Goal: Task Accomplishment & Management: Manage account settings

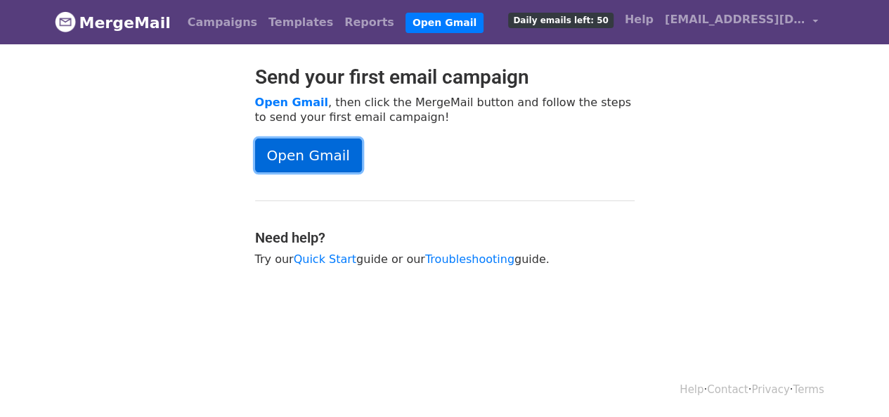
click at [339, 158] on link "Open Gmail" at bounding box center [308, 155] width 107 height 34
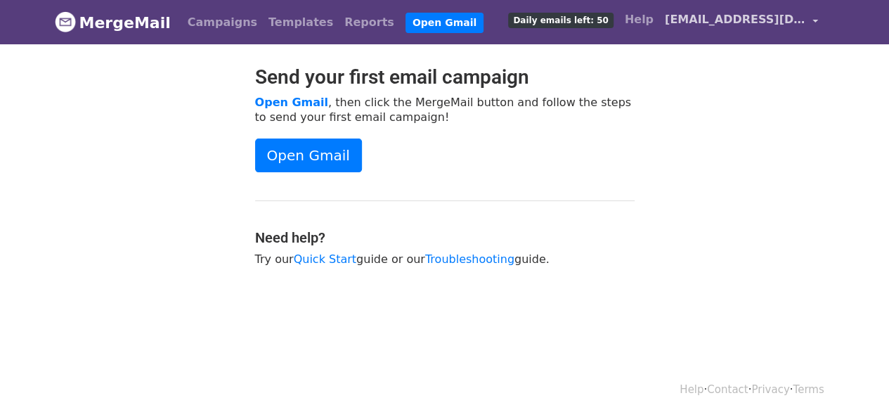
click at [733, 27] on span "[EMAIL_ADDRESS][DOMAIN_NAME]" at bounding box center [735, 19] width 141 height 17
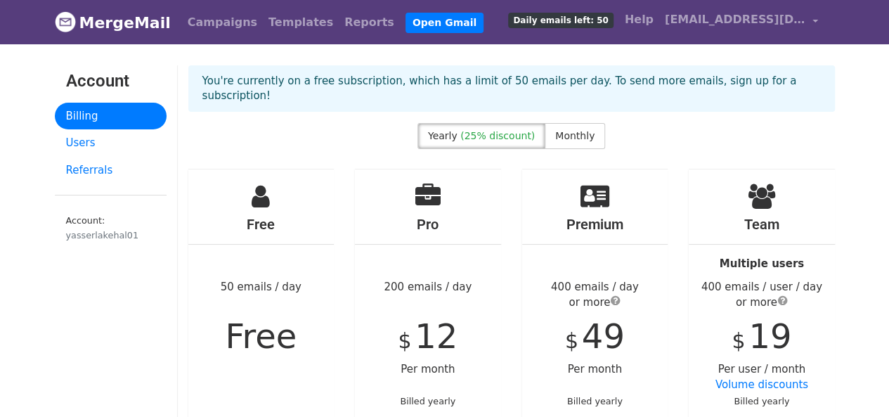
click at [581, 22] on span "Daily emails left: 50" at bounding box center [560, 20] width 105 height 15
click at [802, 17] on span "[EMAIL_ADDRESS][DOMAIN_NAME]" at bounding box center [735, 19] width 141 height 17
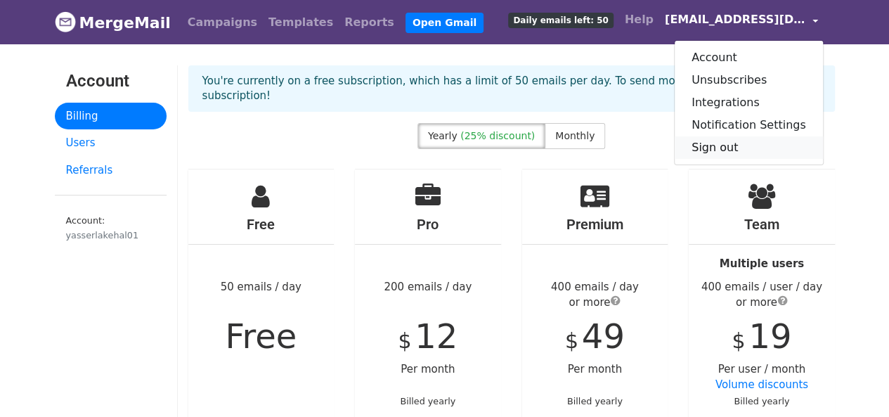
click at [734, 145] on link "Sign out" at bounding box center [749, 147] width 148 height 22
